Goal: Transaction & Acquisition: Download file/media

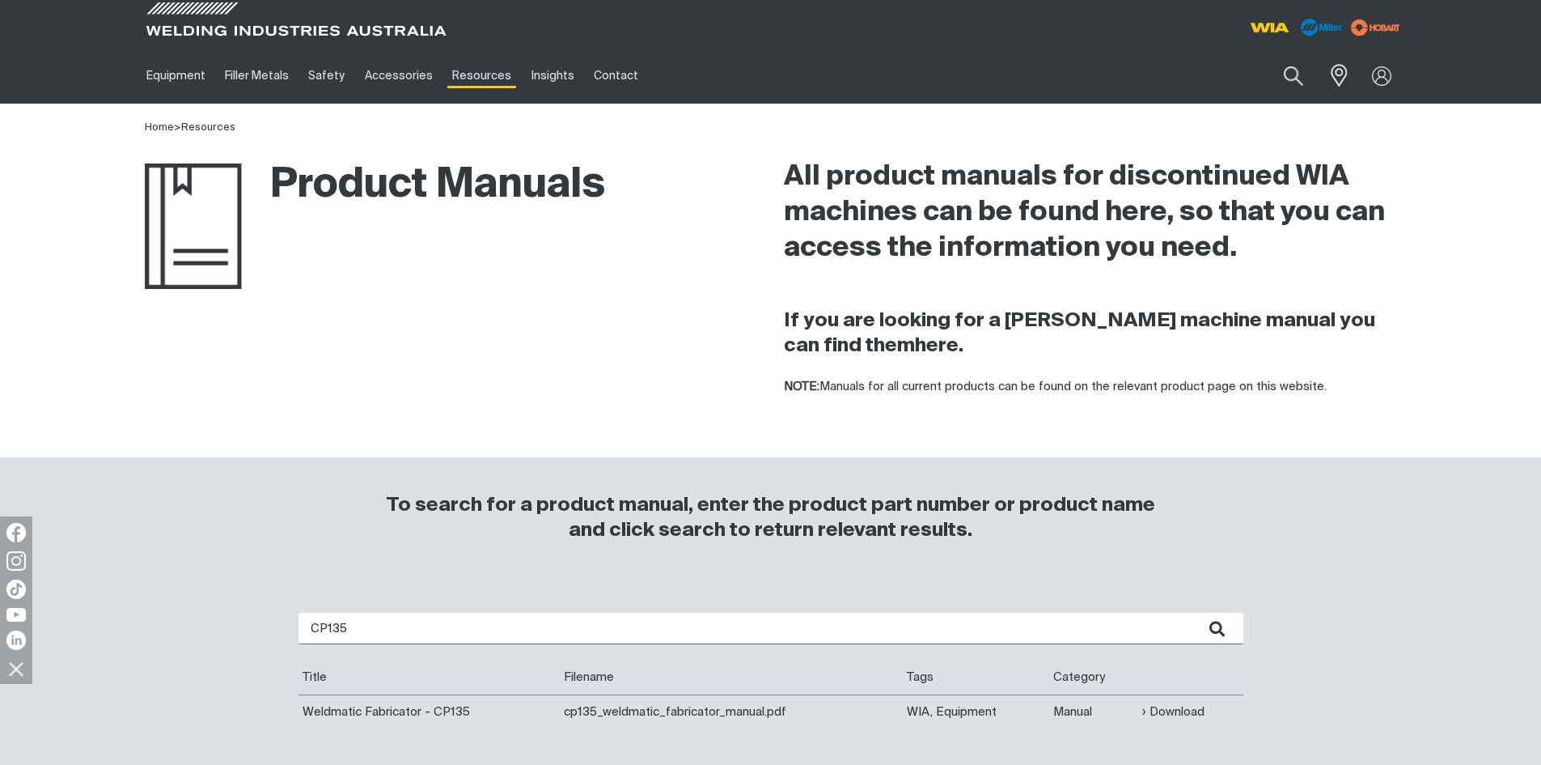
click at [366, 632] on input "CP135" at bounding box center [771, 629] width 945 height 32
click at [1193, 613] on button "submit" at bounding box center [1218, 629] width 51 height 32
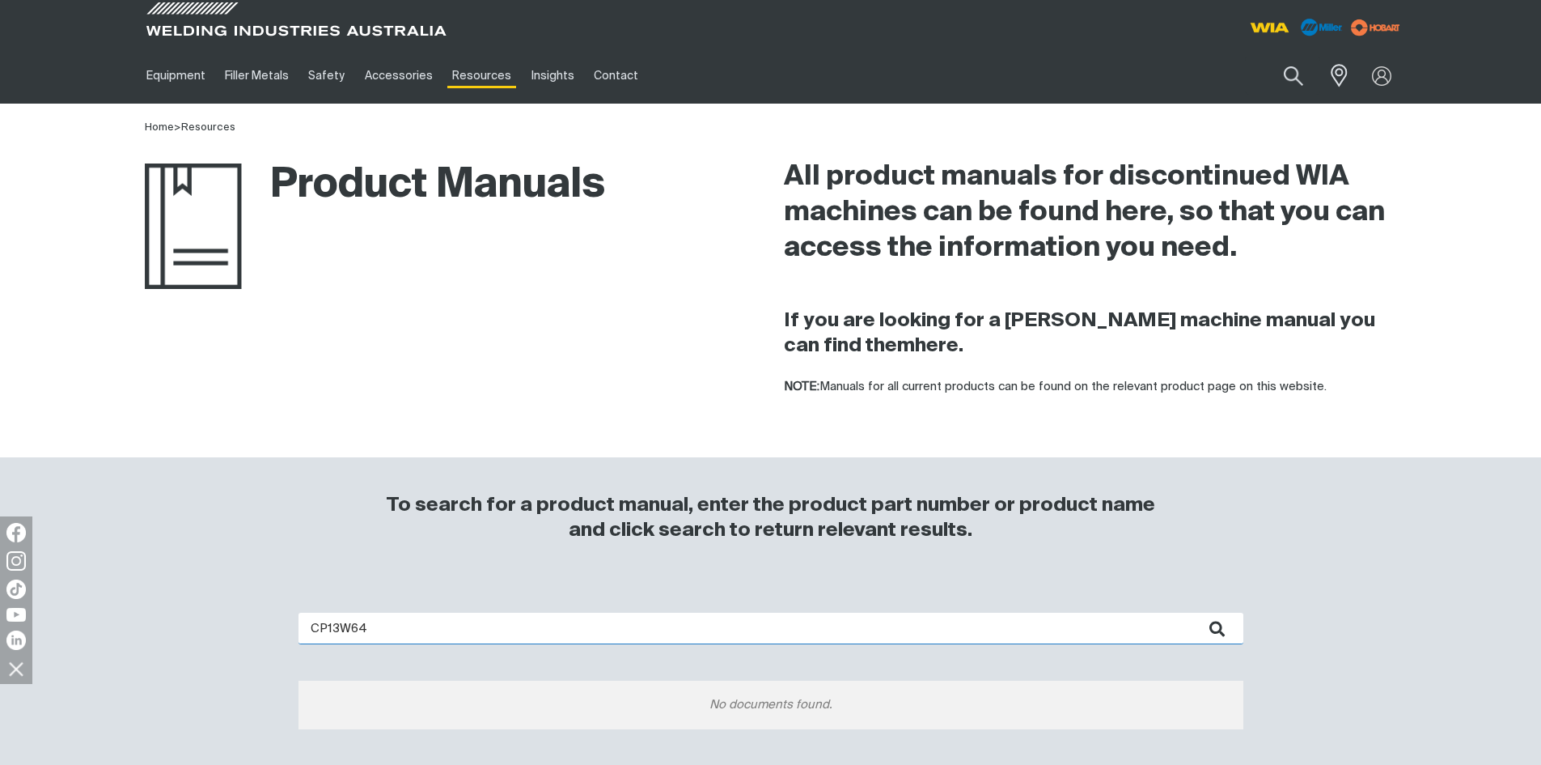
drag, startPoint x: 337, startPoint y: 629, endPoint x: 328, endPoint y: 663, distance: 35.3
click at [337, 630] on input "CP13W64" at bounding box center [771, 629] width 945 height 32
type input "W64"
click at [1193, 613] on button "submit" at bounding box center [1218, 629] width 51 height 32
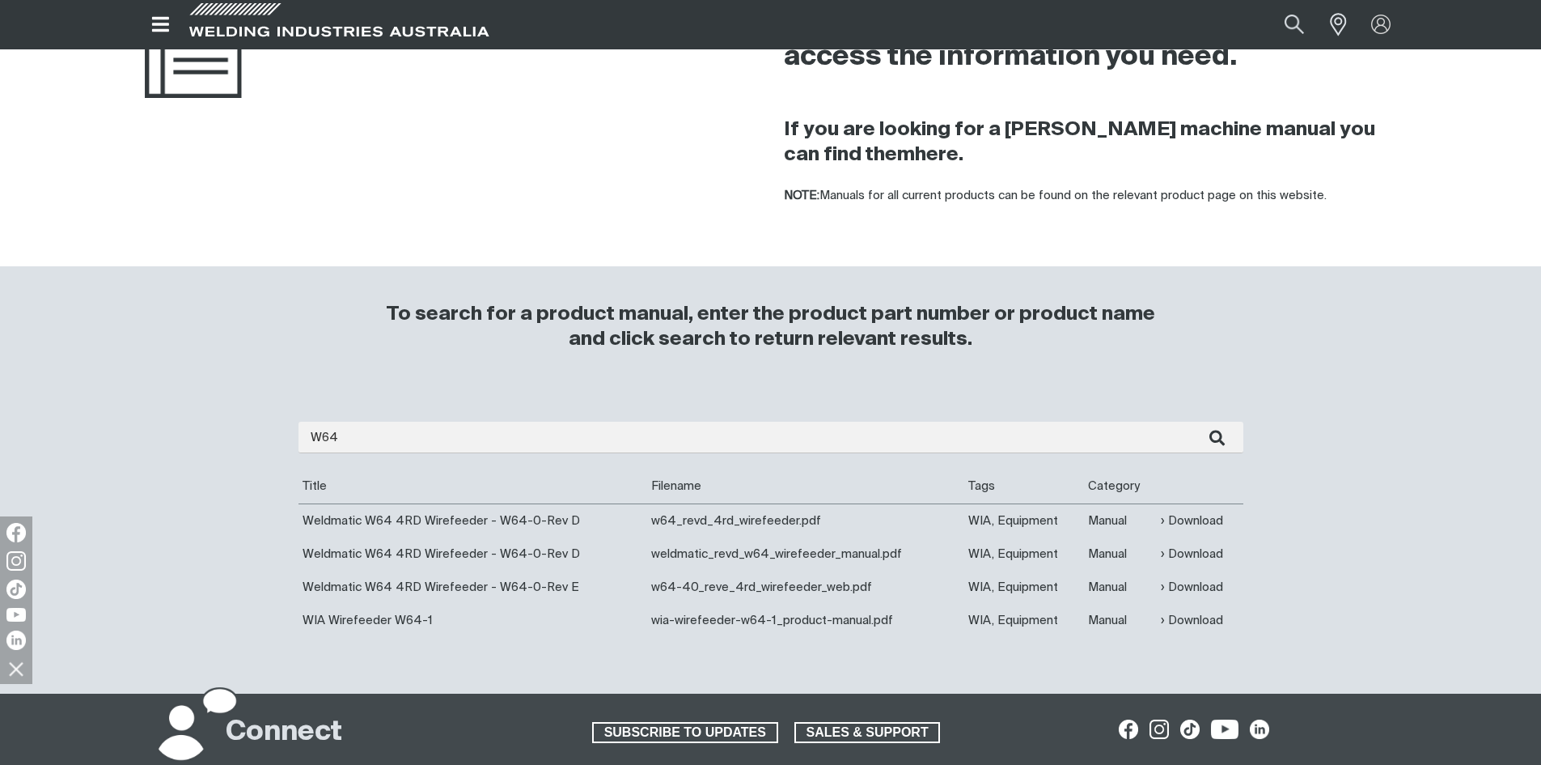
scroll to position [243, 0]
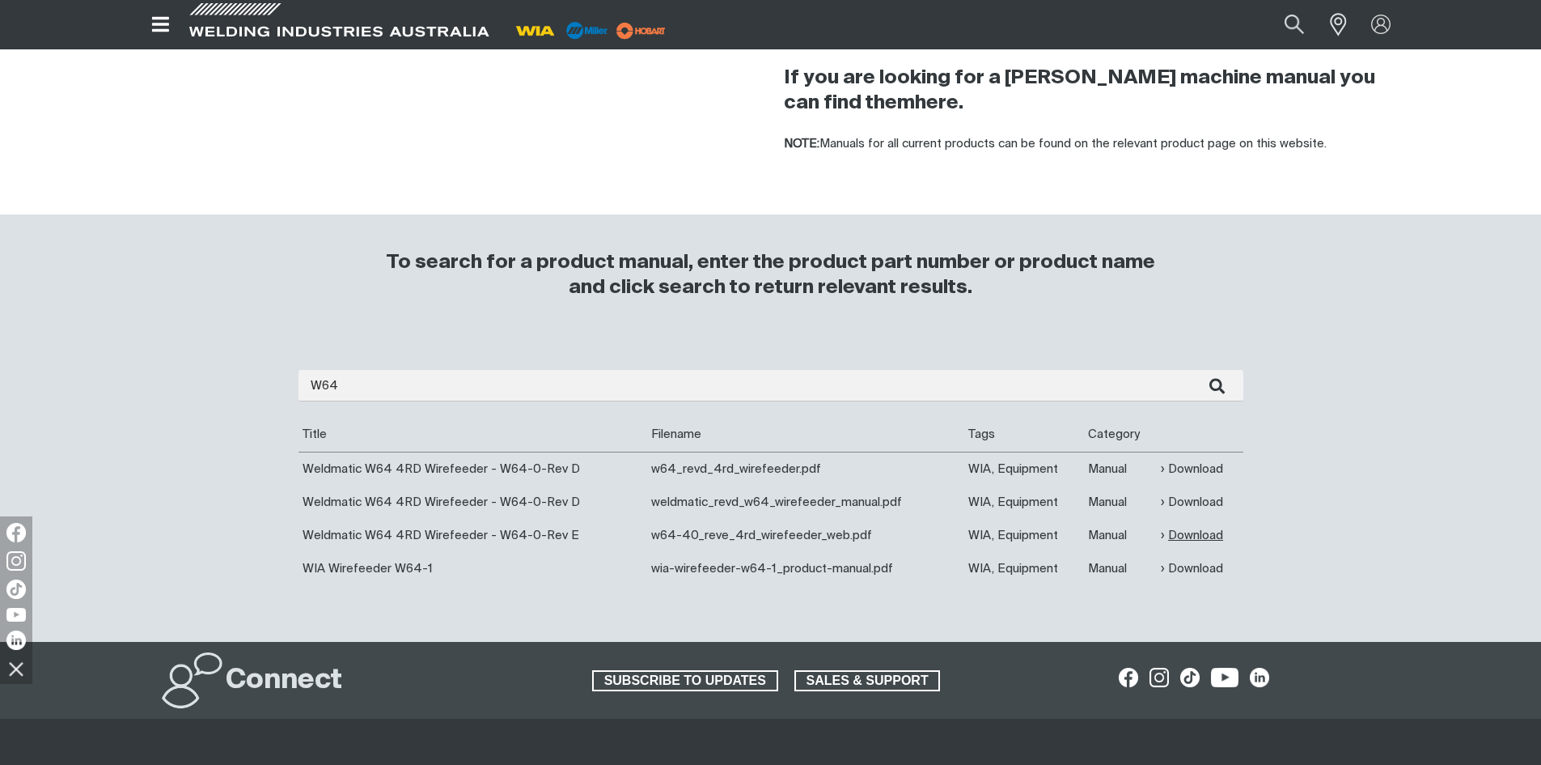
click at [1185, 528] on link "Download" at bounding box center [1192, 535] width 62 height 19
click at [1188, 469] on link "Download" at bounding box center [1192, 469] width 62 height 19
